Goal: Task Accomplishment & Management: Use online tool/utility

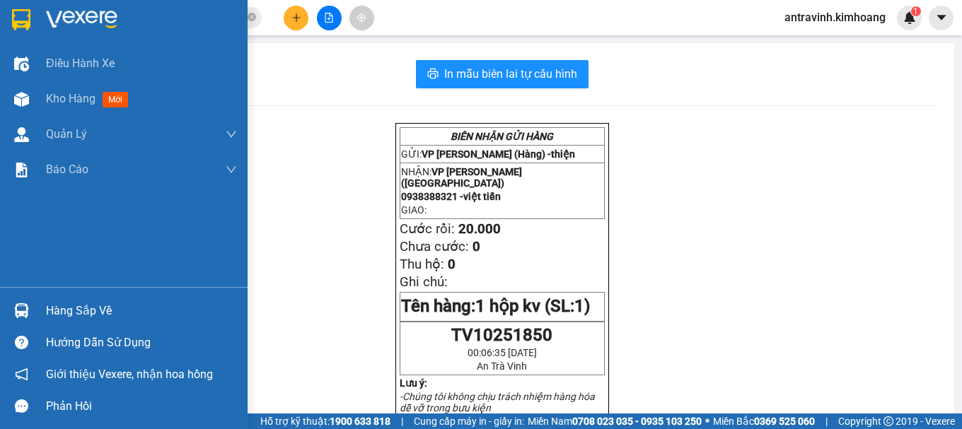
click at [35, 311] on div "Hàng sắp về" at bounding box center [124, 311] width 248 height 32
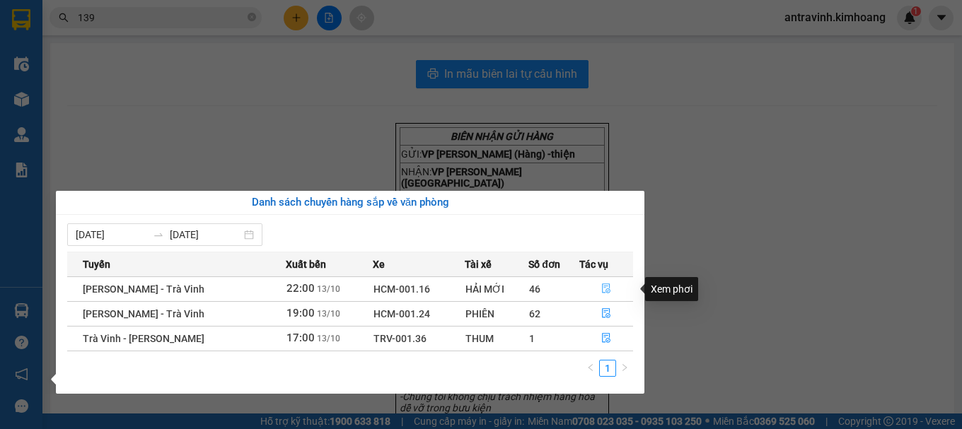
click at [605, 287] on icon "file-done" at bounding box center [606, 289] width 10 height 10
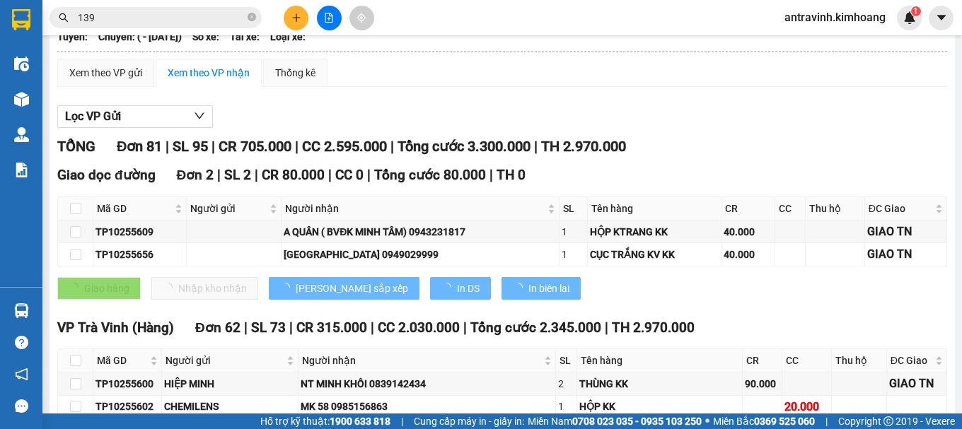
scroll to position [212, 0]
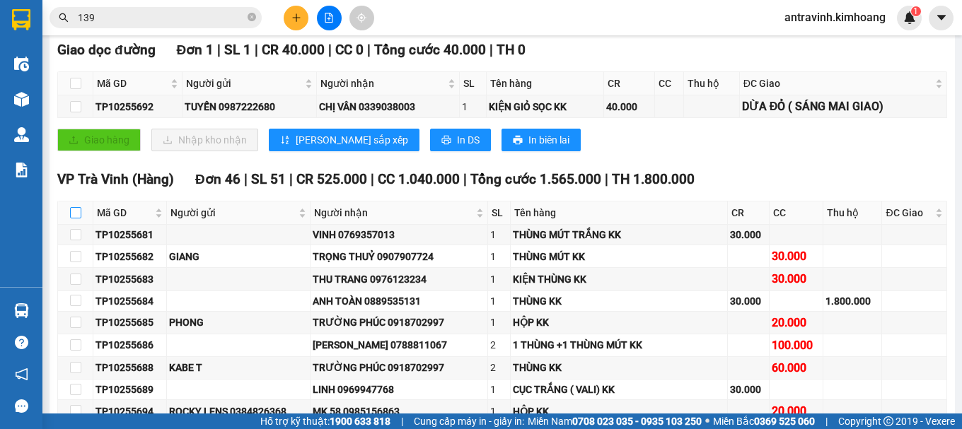
click at [73, 219] on input "checkbox" at bounding box center [75, 212] width 11 height 11
checkbox input "true"
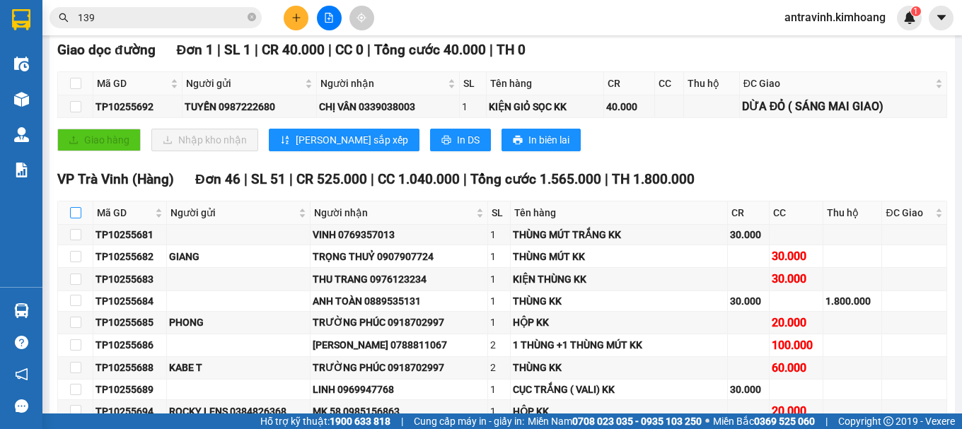
checkbox input "true"
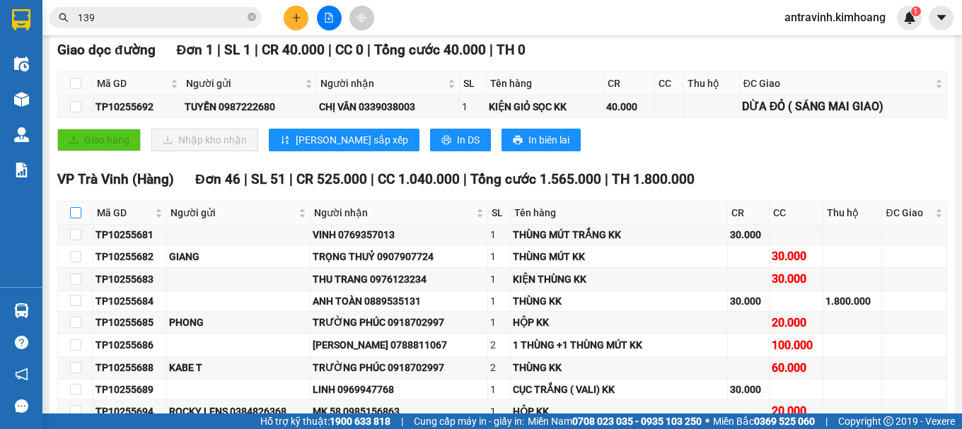
checkbox input "true"
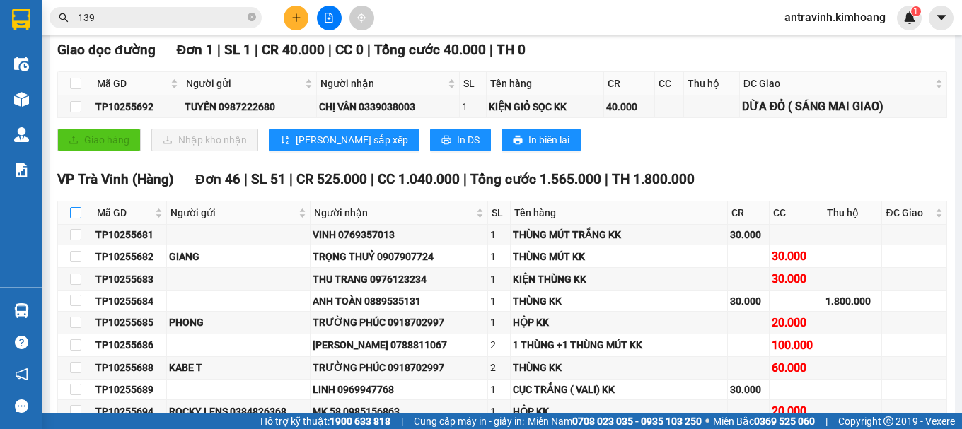
checkbox input "true"
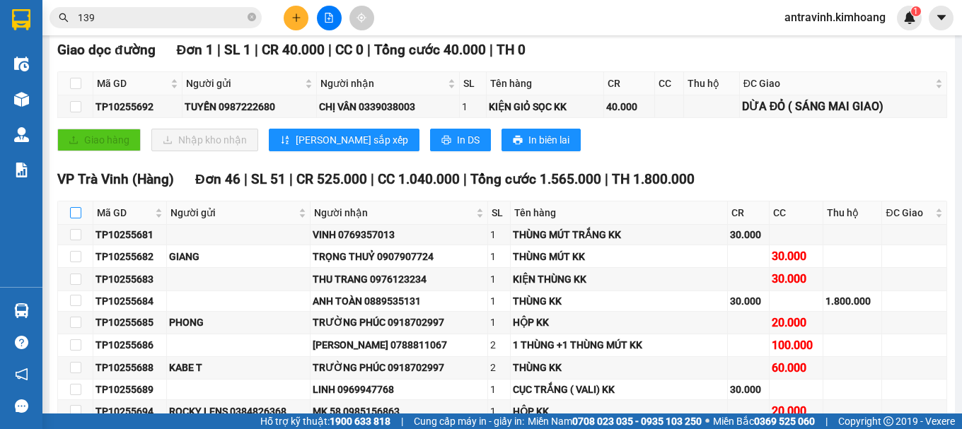
checkbox input "true"
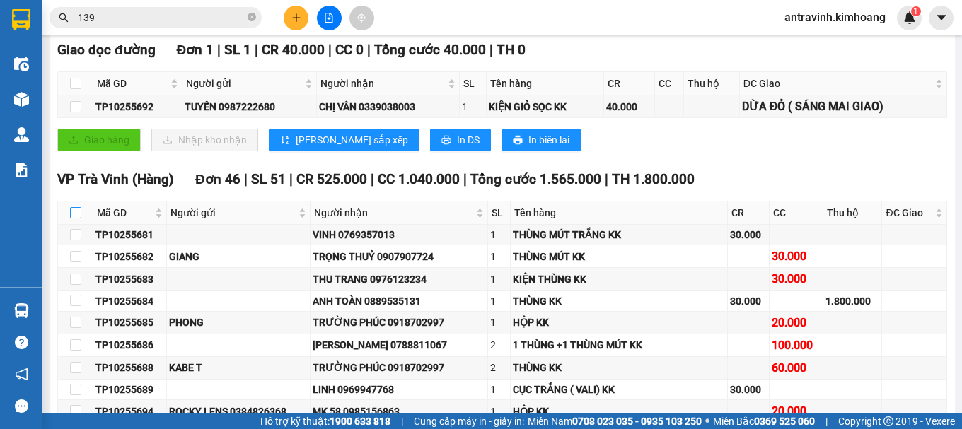
checkbox input "true"
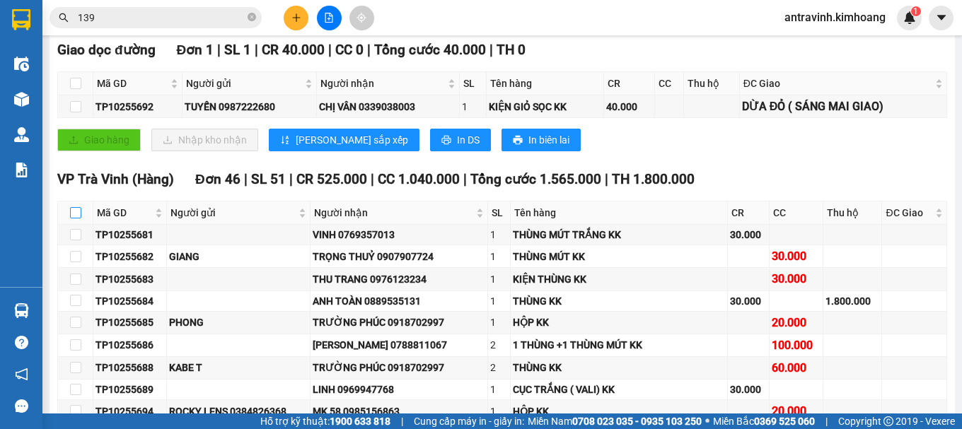
checkbox input "true"
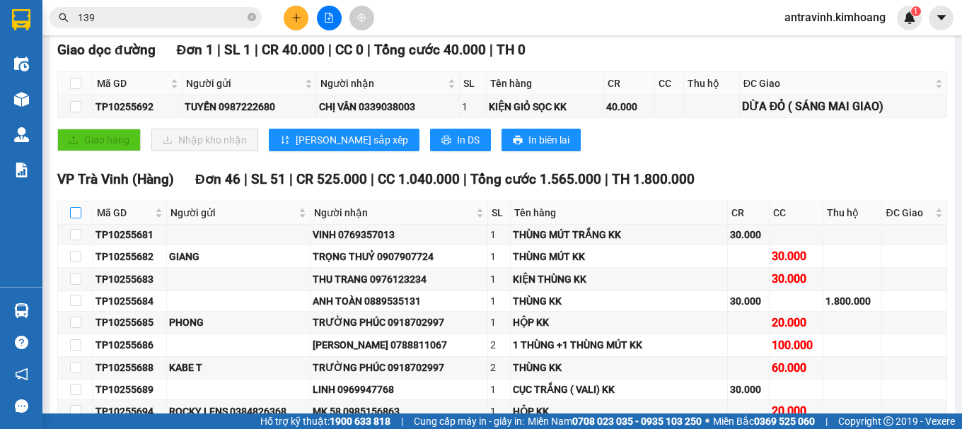
checkbox input "true"
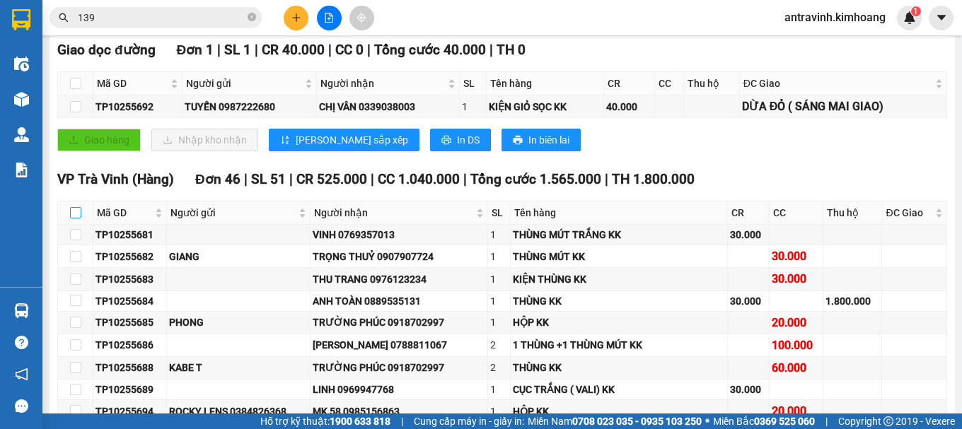
checkbox input "true"
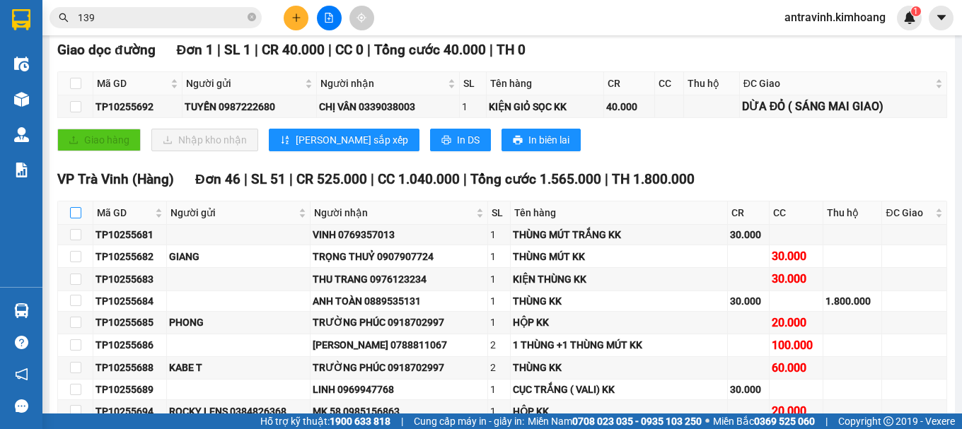
checkbox input "true"
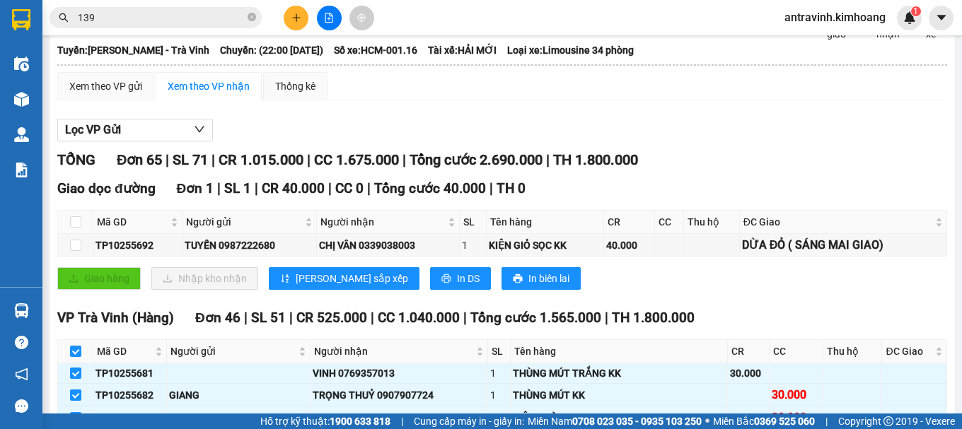
scroll to position [0, 0]
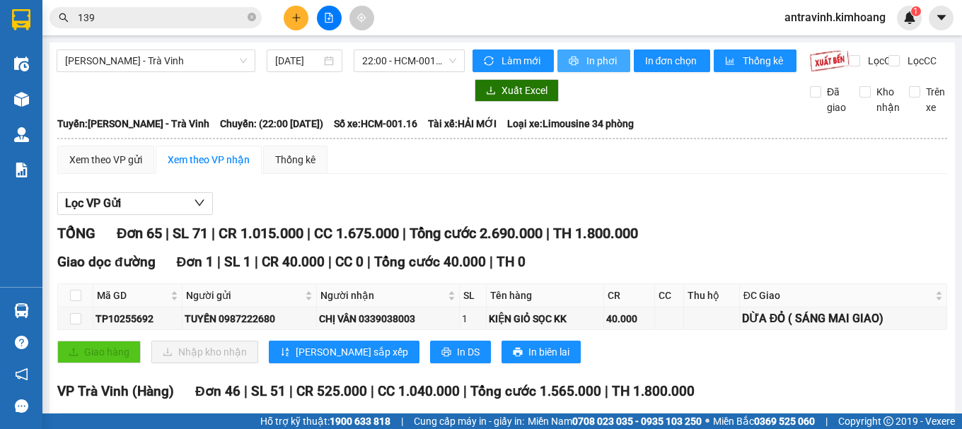
click at [590, 64] on span "In phơi" at bounding box center [602, 61] width 33 height 16
